Goal: Information Seeking & Learning: Learn about a topic

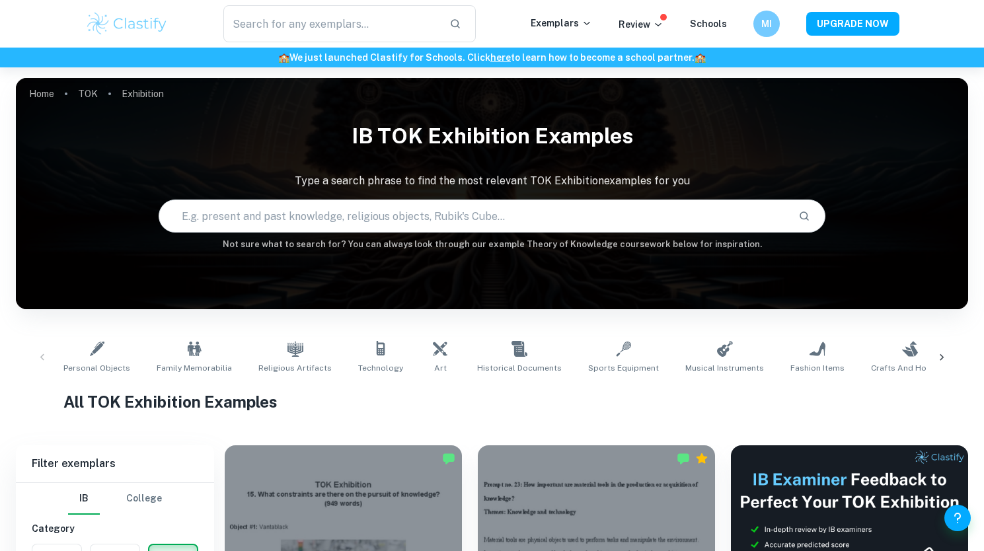
drag, startPoint x: 0, startPoint y: 0, endPoint x: 58, endPoint y: 384, distance: 388.2
click at [58, 544] on label "button" at bounding box center [56, 560] width 49 height 32
click at [0, 0] on input "radio" at bounding box center [0, 0] width 0 height 0
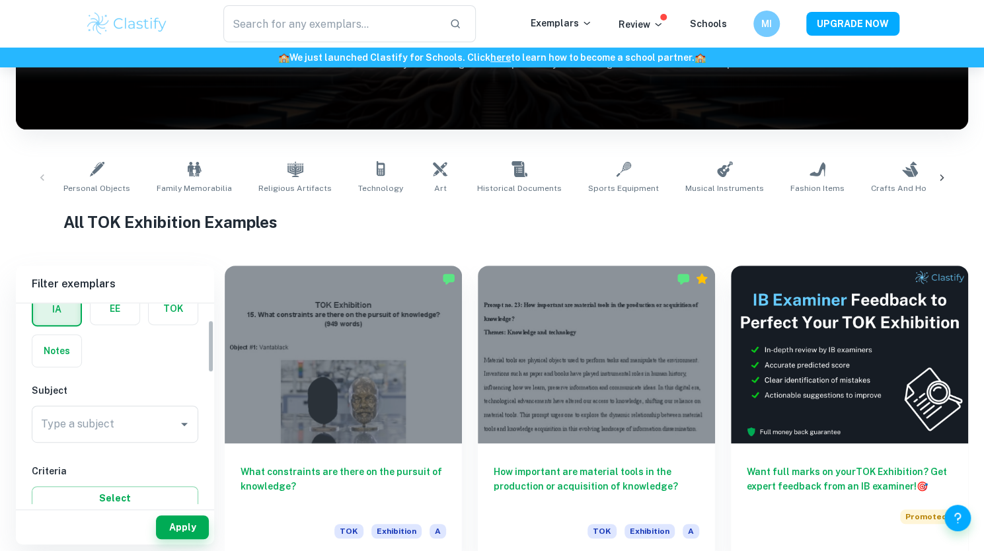
scroll to position [73, 0]
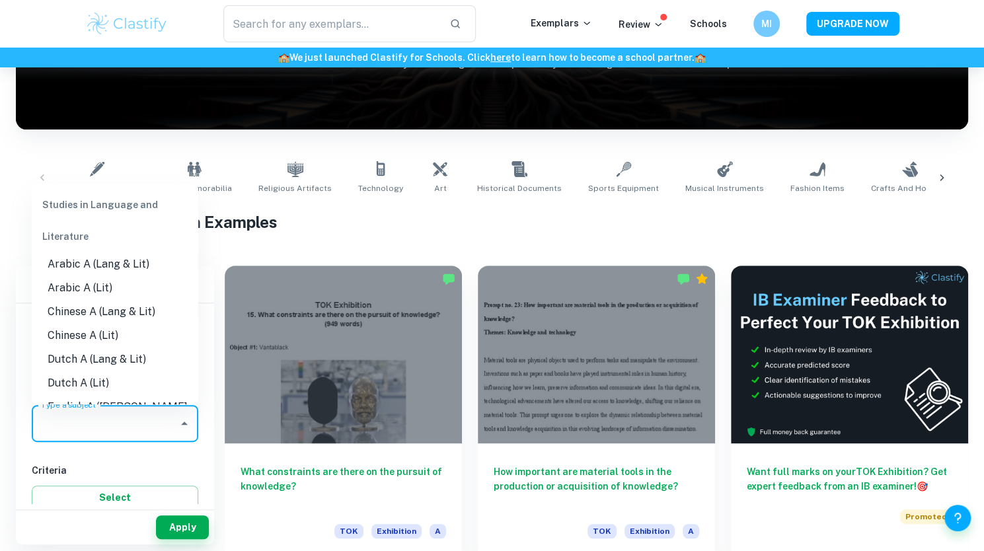
click at [69, 412] on input "Type a subject" at bounding box center [105, 423] width 135 height 25
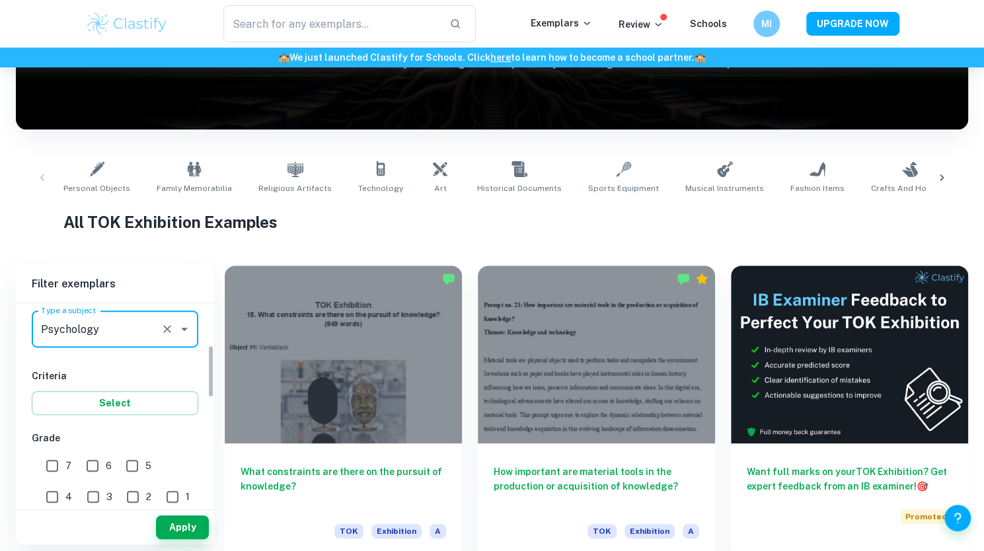
scroll to position [168, 0]
type input "Psychology"
click at [56, 460] on input "7" at bounding box center [52, 464] width 26 height 26
checkbox input "true"
click at [184, 515] on div "Apply" at bounding box center [115, 527] width 198 height 34
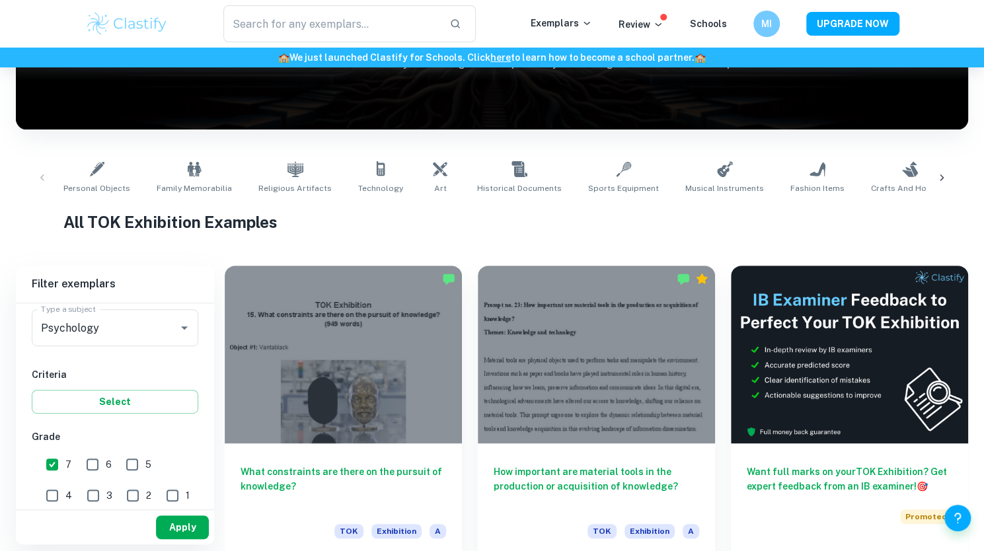
click at [184, 526] on button "Apply" at bounding box center [182, 527] width 53 height 24
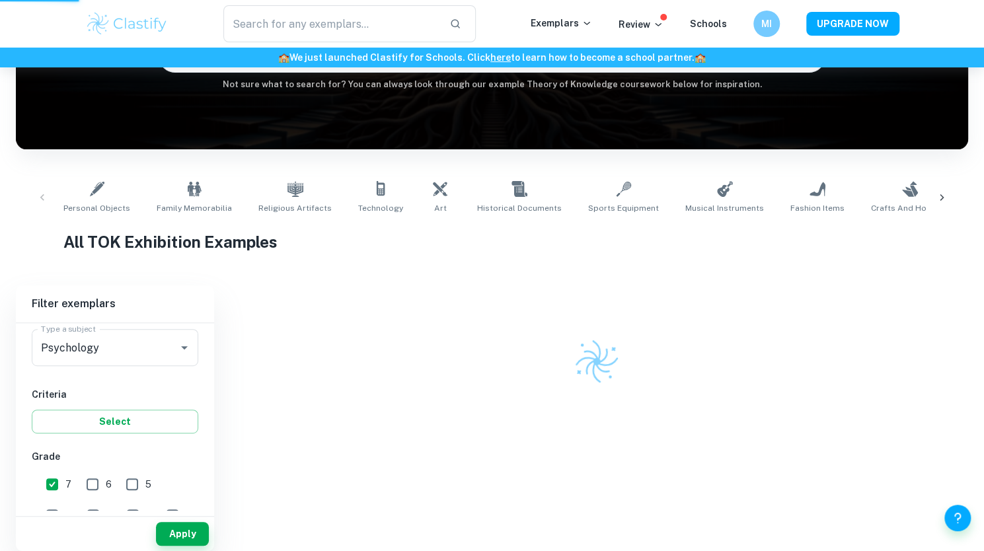
scroll to position [153, 0]
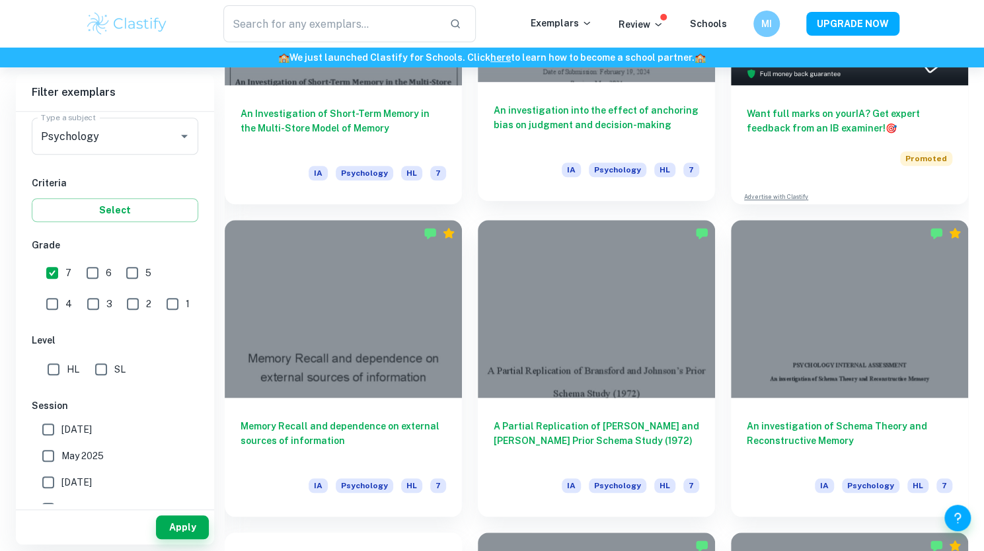
scroll to position [537, 0]
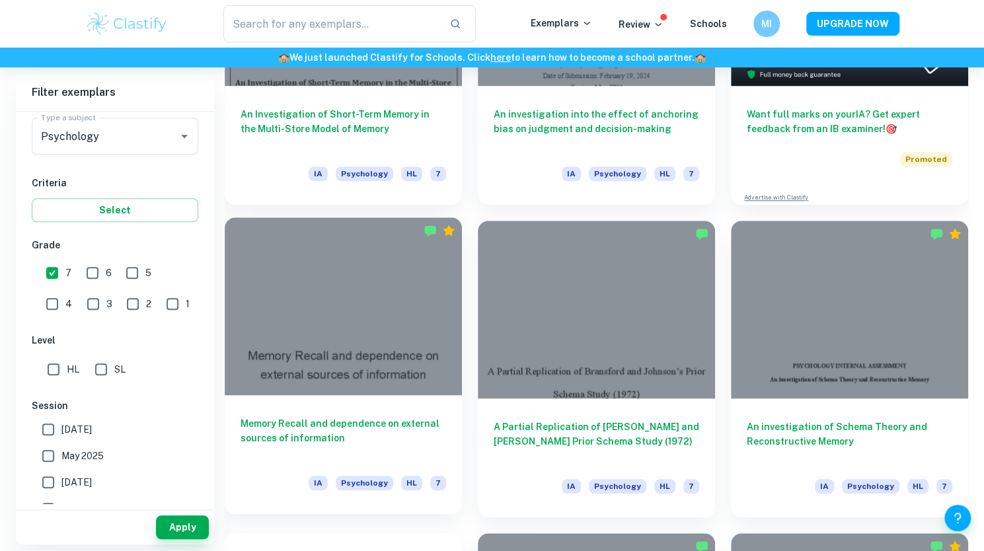
click at [384, 391] on div at bounding box center [343, 306] width 237 height 178
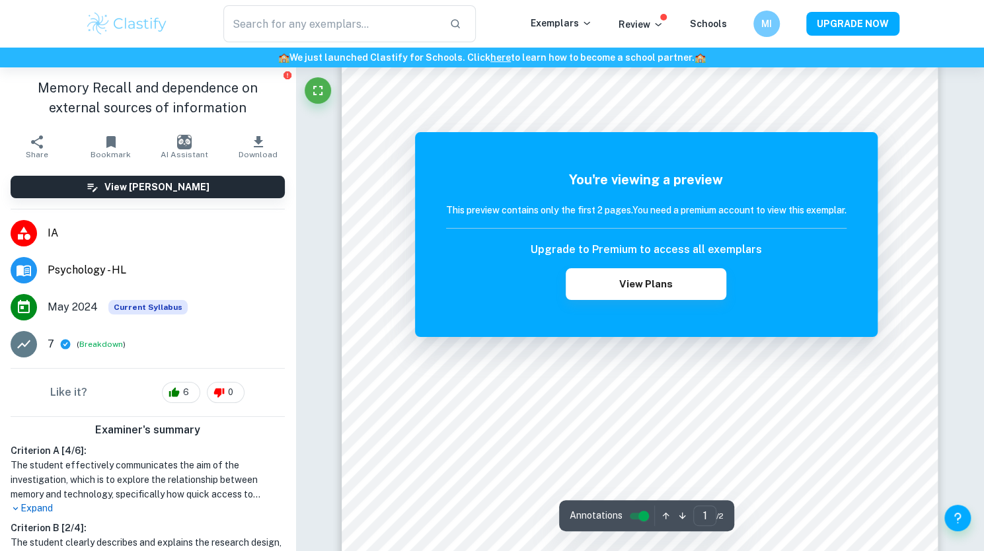
scroll to position [112, 0]
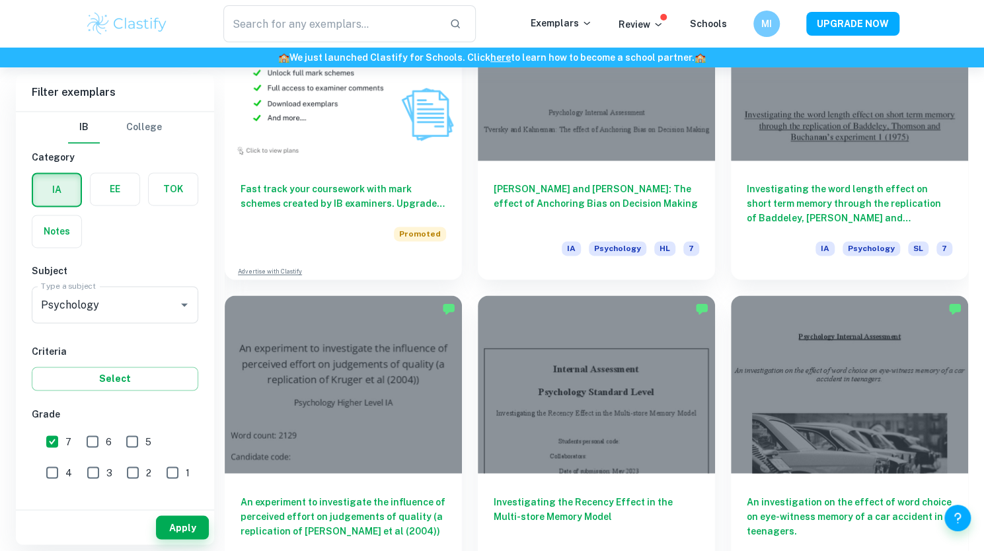
scroll to position [1114, 0]
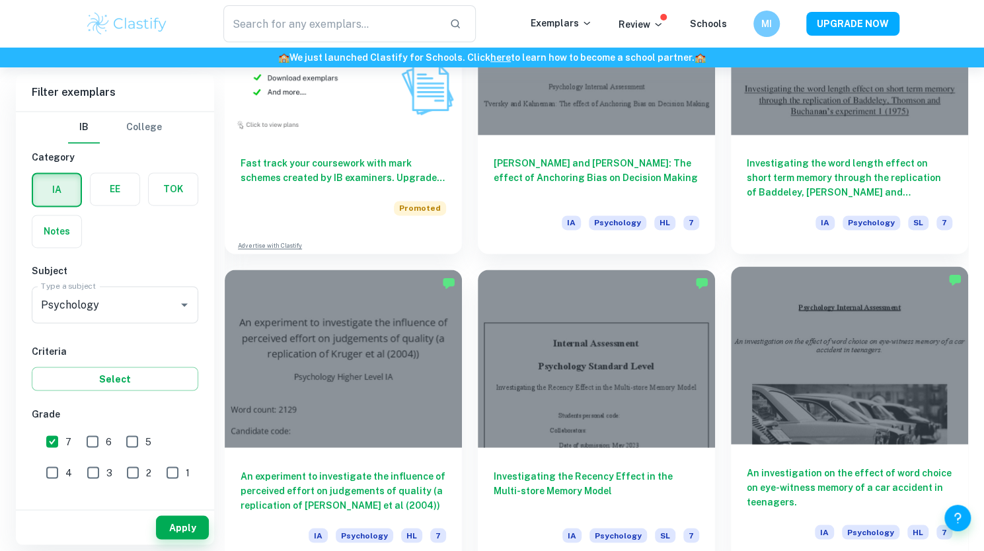
click at [821, 468] on h6 "An investigation on the effect of word choice on eye-witness memory of a car ac…" at bounding box center [849, 487] width 205 height 44
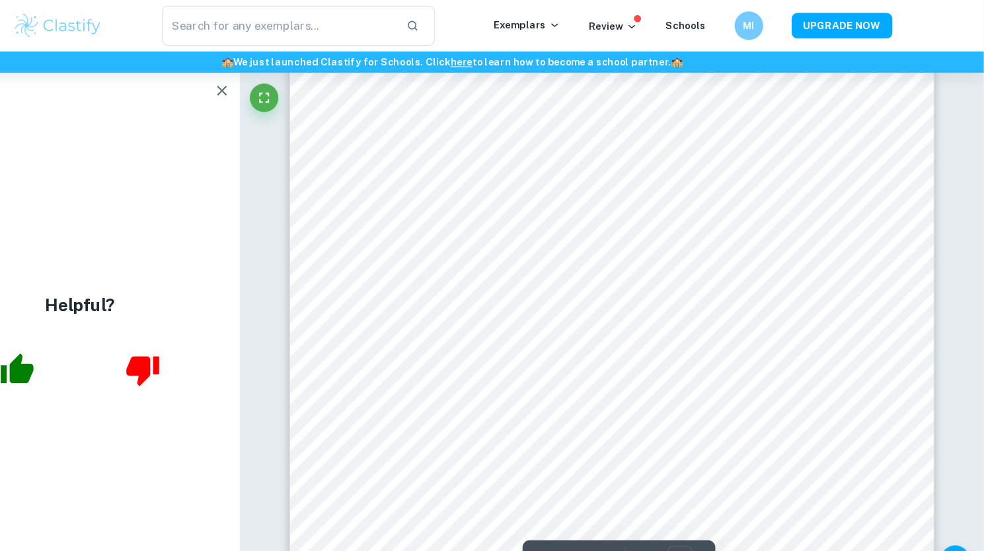
scroll to position [5432, 0]
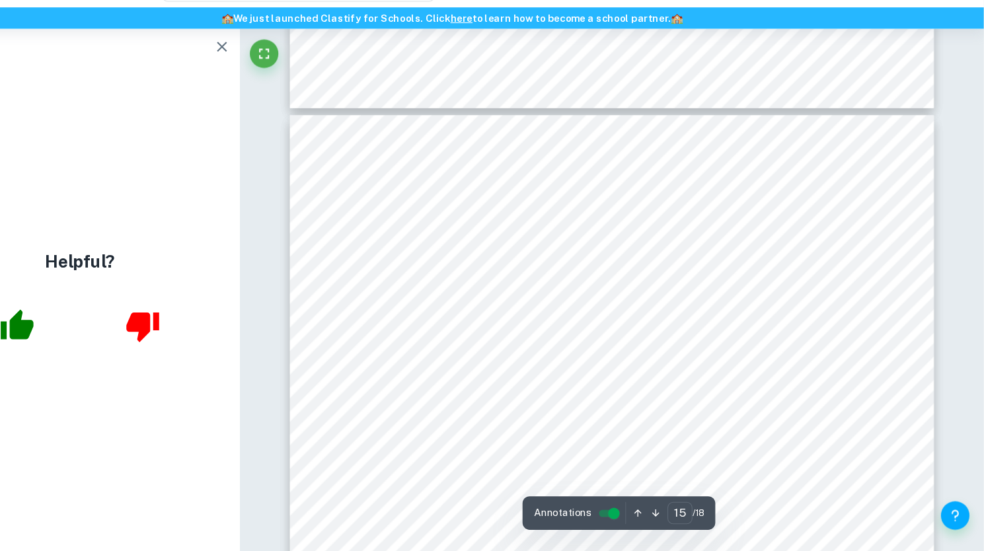
type input "16"
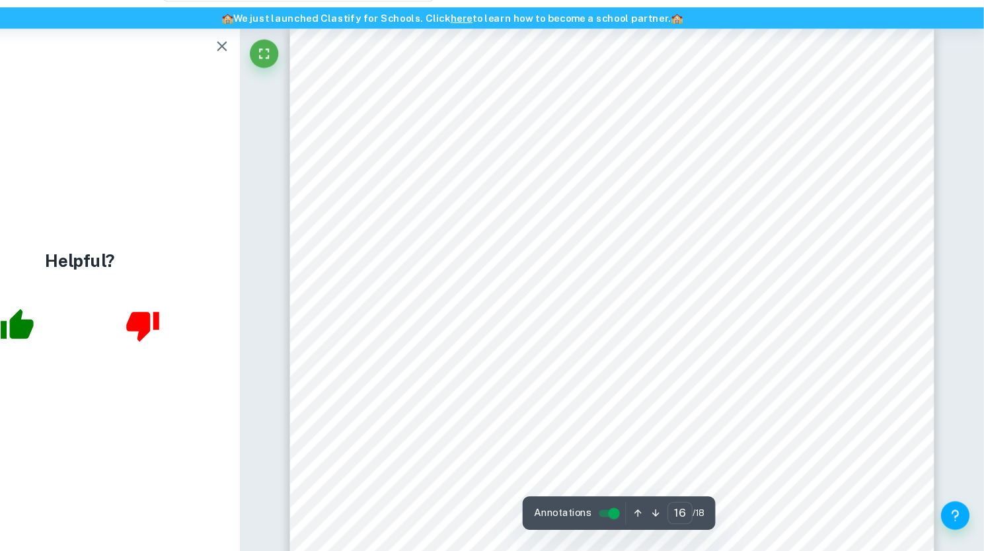
scroll to position [13214, 0]
